Goal: Information Seeking & Learning: Learn about a topic

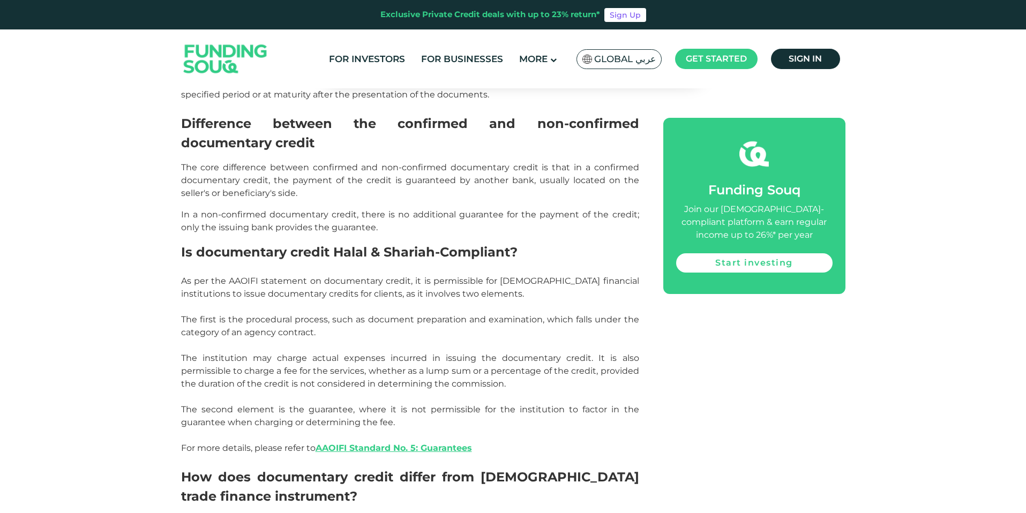
scroll to position [1725, 0]
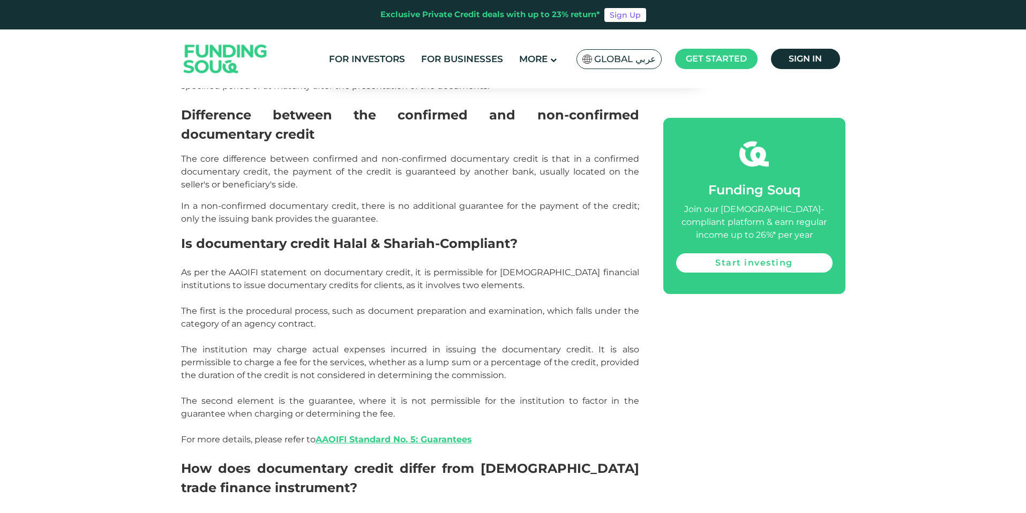
click at [283, 269] on span "As per the AAOIFI statement on documentary credit, it is permissible for [DEMOG…" at bounding box center [410, 278] width 458 height 23
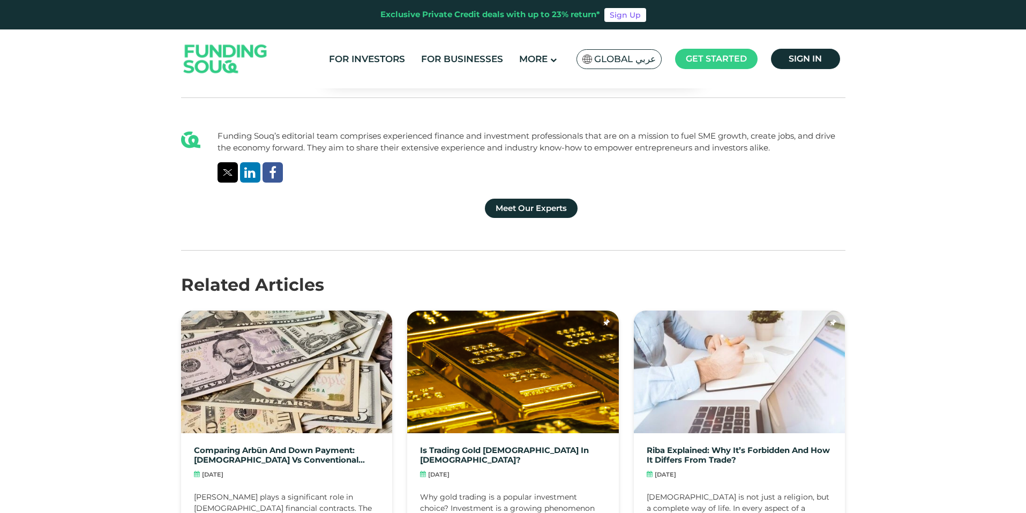
scroll to position [2434, 0]
click at [712, 471] on div "[DATE]" at bounding box center [739, 475] width 190 height 9
click at [712, 446] on link "Riba Explained: Why It’s Forbidden and How It Differs from Trade?" at bounding box center [739, 455] width 190 height 19
